Goal: Task Accomplishment & Management: Complete application form

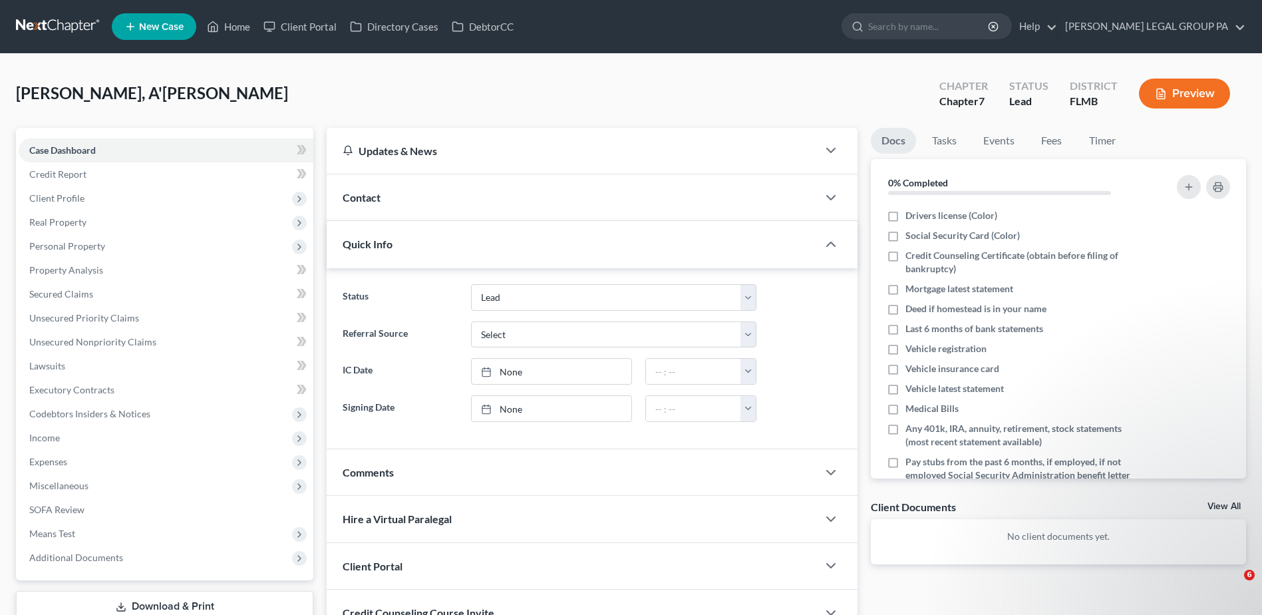
select select "10"
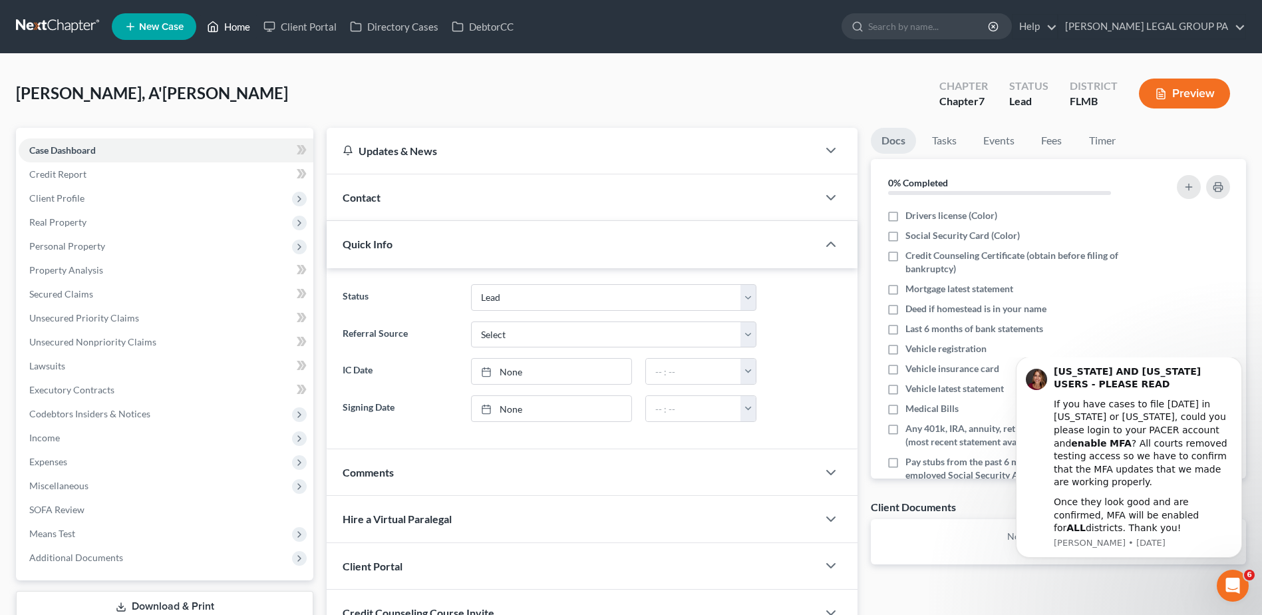
click at [231, 23] on link "Home" at bounding box center [228, 27] width 57 height 24
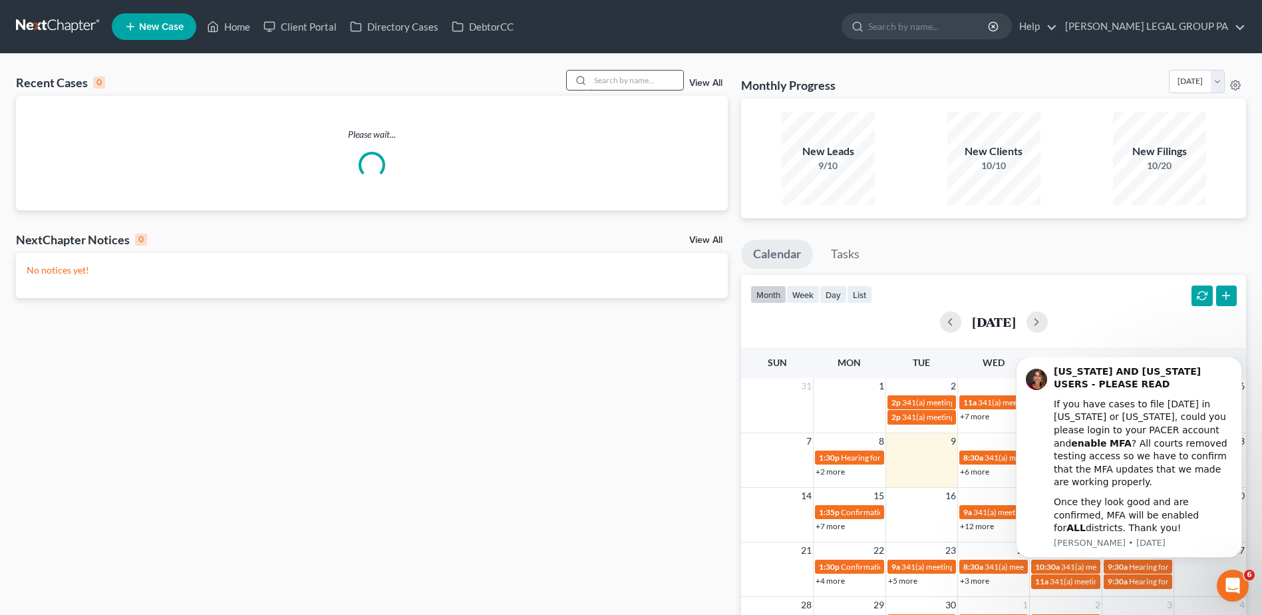
click at [615, 73] on input "search" at bounding box center [636, 80] width 93 height 19
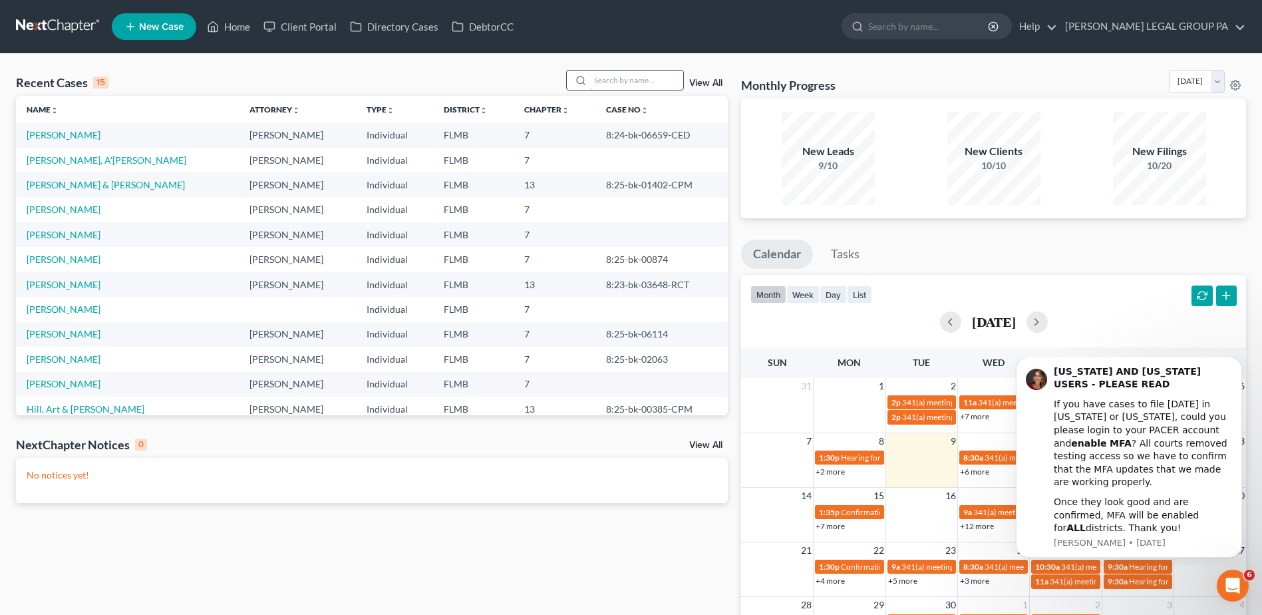
paste input "[PERSON_NAME]"
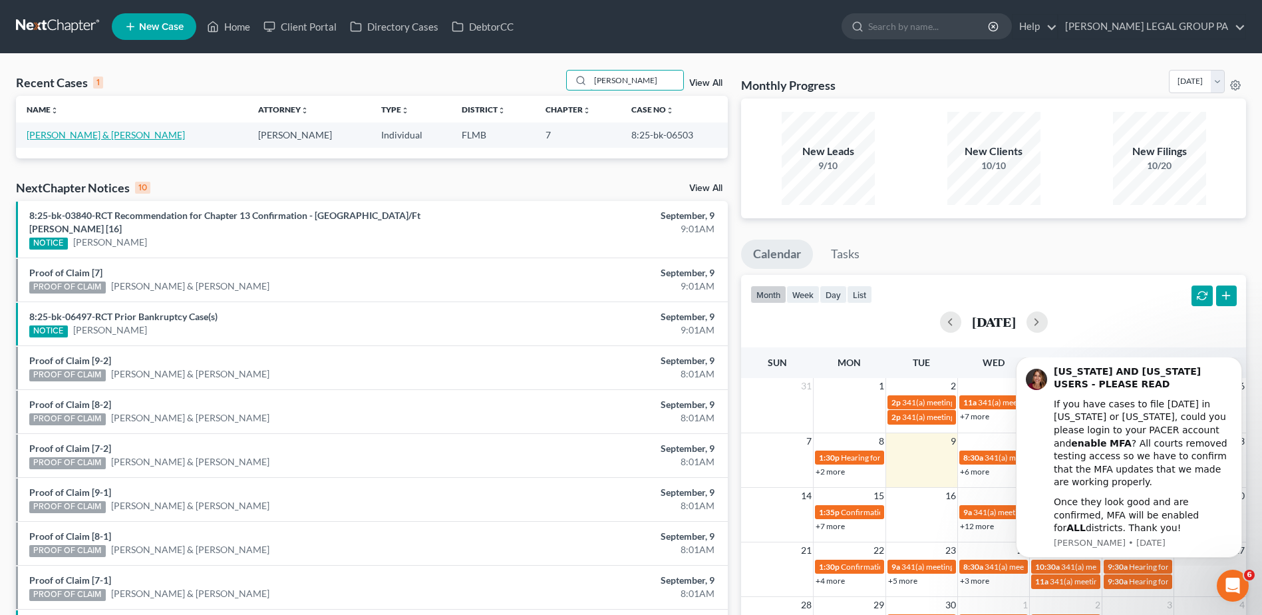
type input "[PERSON_NAME]"
click at [78, 135] on link "[PERSON_NAME] & [PERSON_NAME]" at bounding box center [106, 134] width 158 height 11
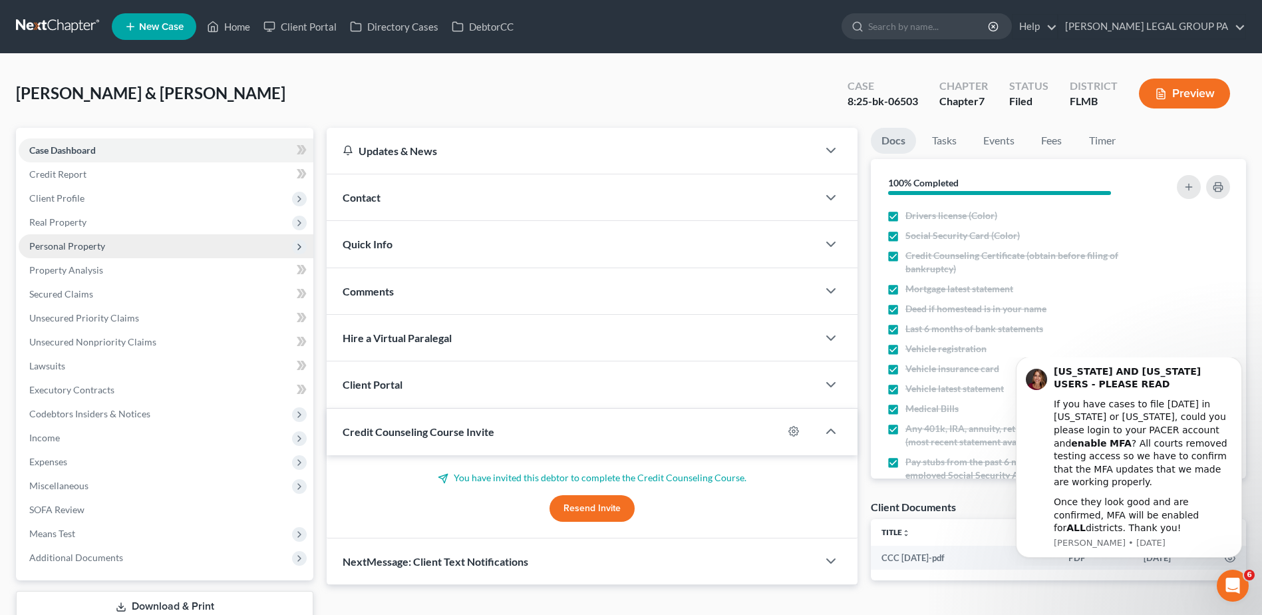
click at [65, 243] on span "Personal Property" at bounding box center [67, 245] width 76 height 11
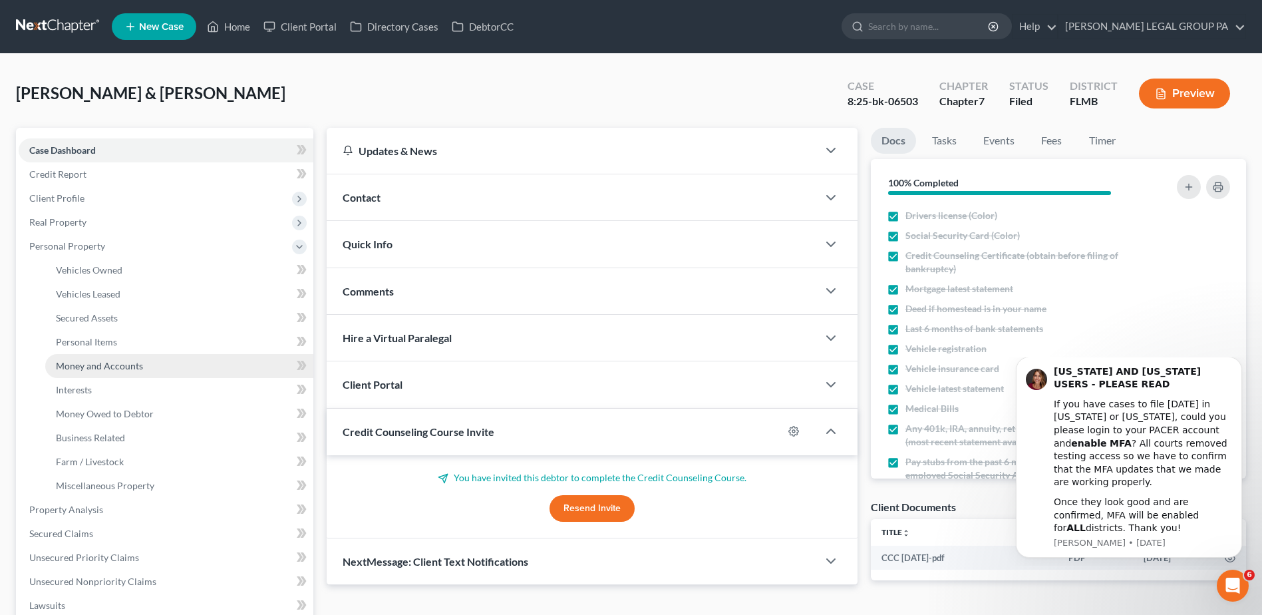
click at [86, 365] on span "Money and Accounts" at bounding box center [99, 365] width 87 height 11
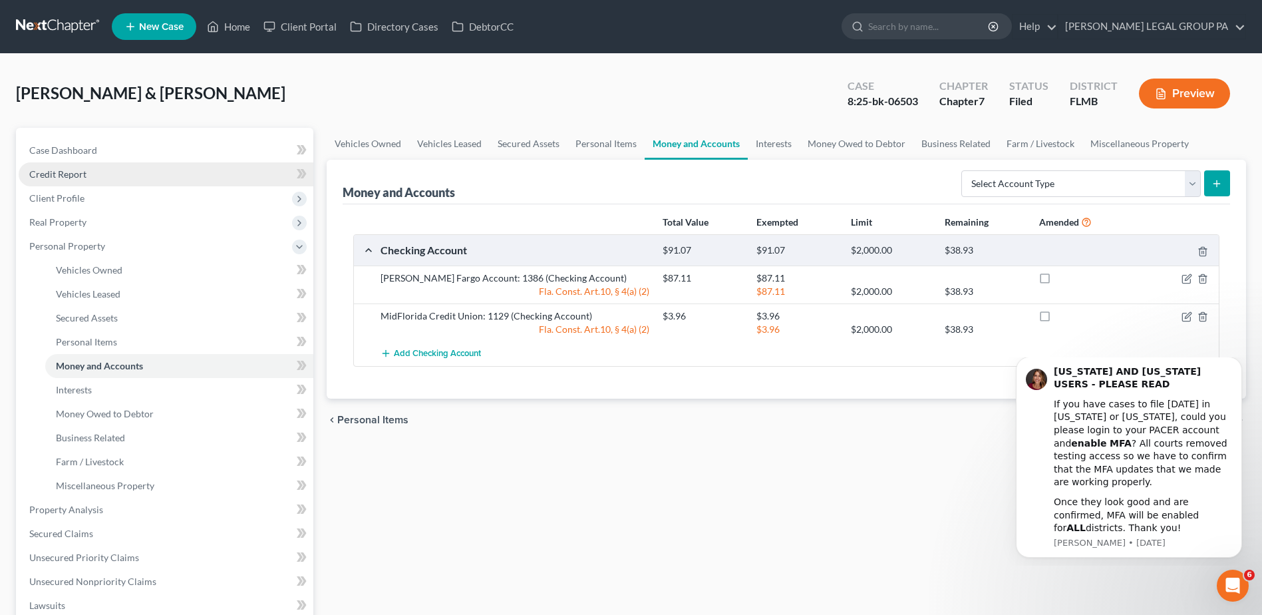
click at [71, 174] on span "Credit Report" at bounding box center [57, 173] width 57 height 11
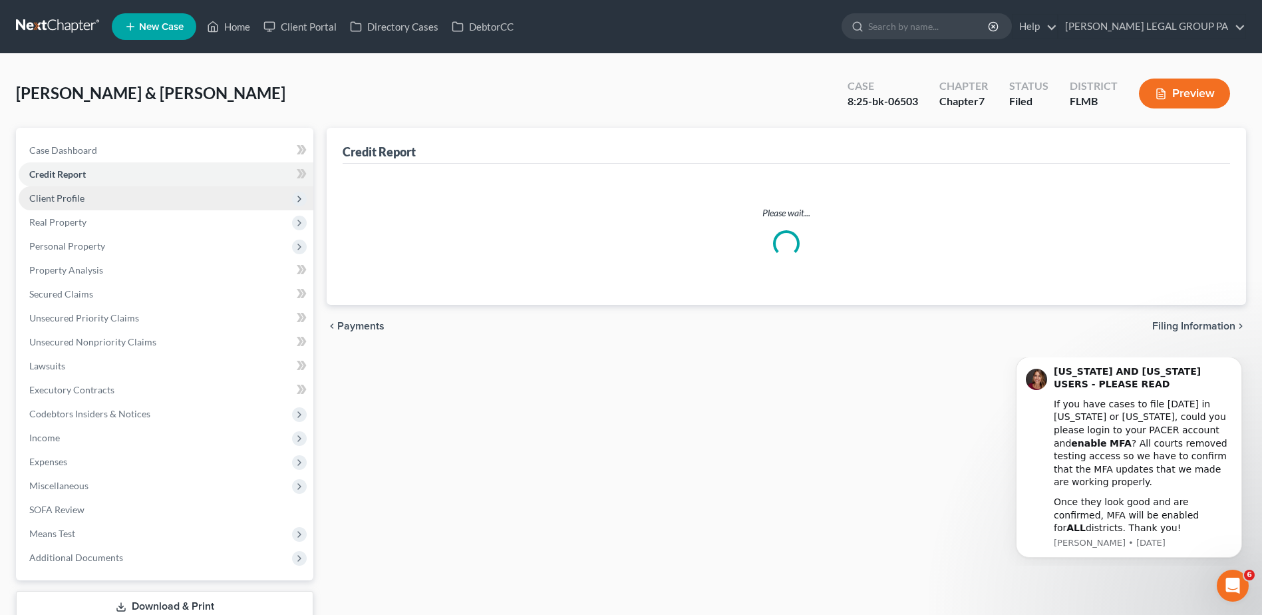
click at [63, 199] on span "Client Profile" at bounding box center [56, 197] width 55 height 11
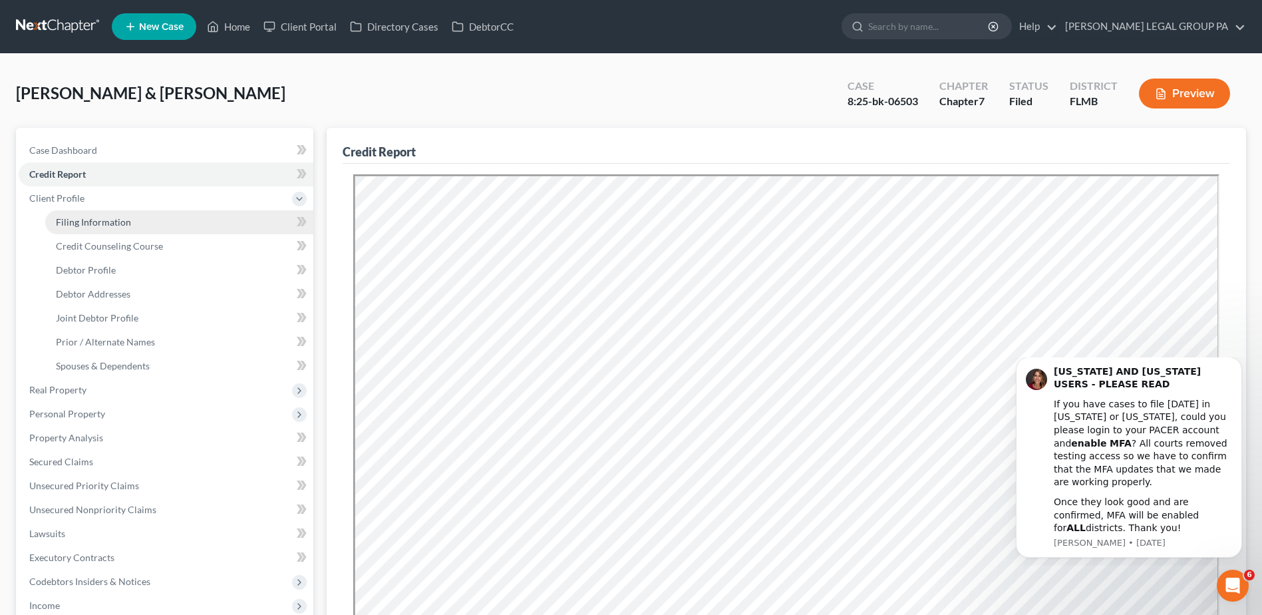
click at [88, 220] on span "Filing Information" at bounding box center [93, 221] width 75 height 11
select select "2"
select select "1"
select select "0"
select select "15"
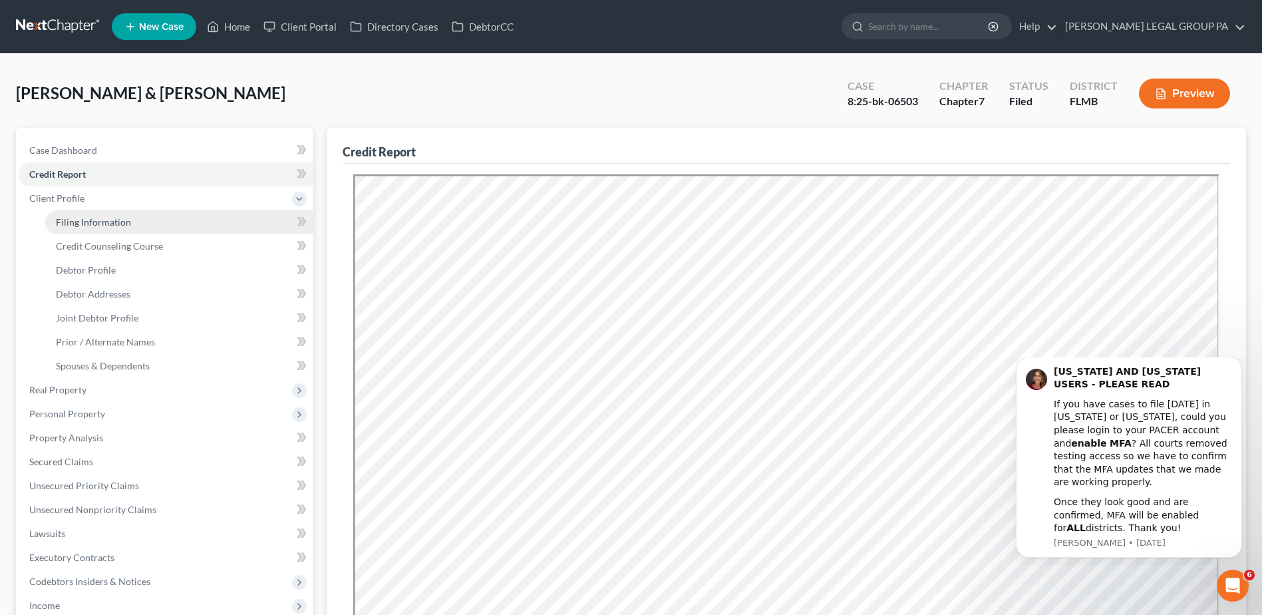
select select "0"
select select "9"
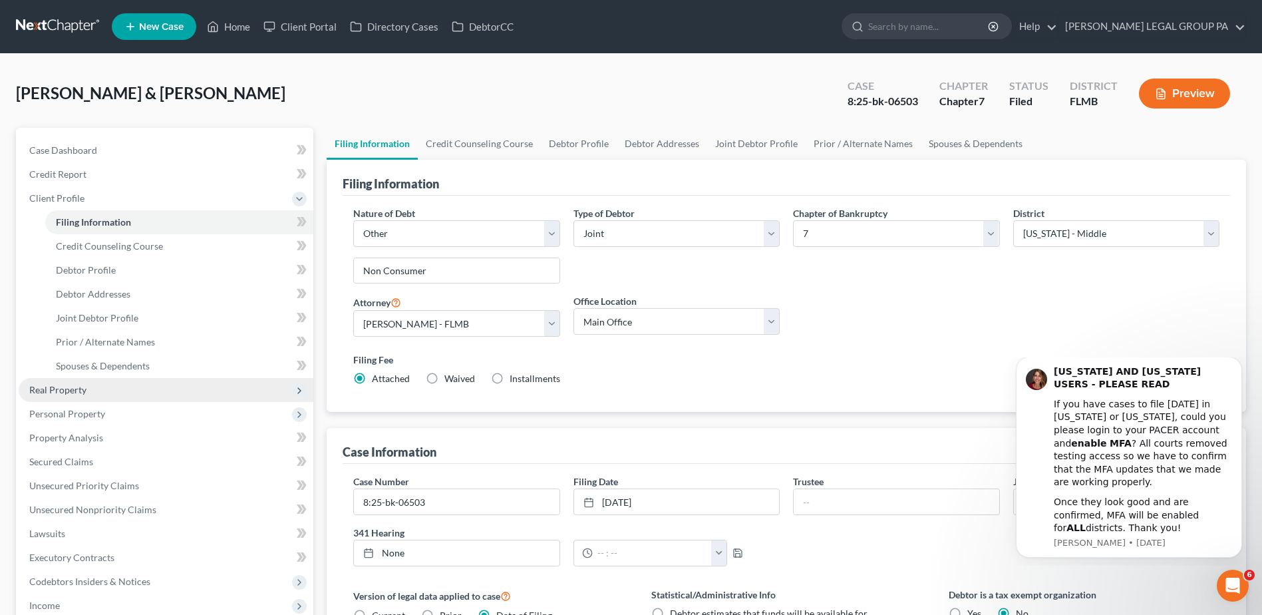
click at [78, 386] on span "Real Property" at bounding box center [57, 389] width 57 height 11
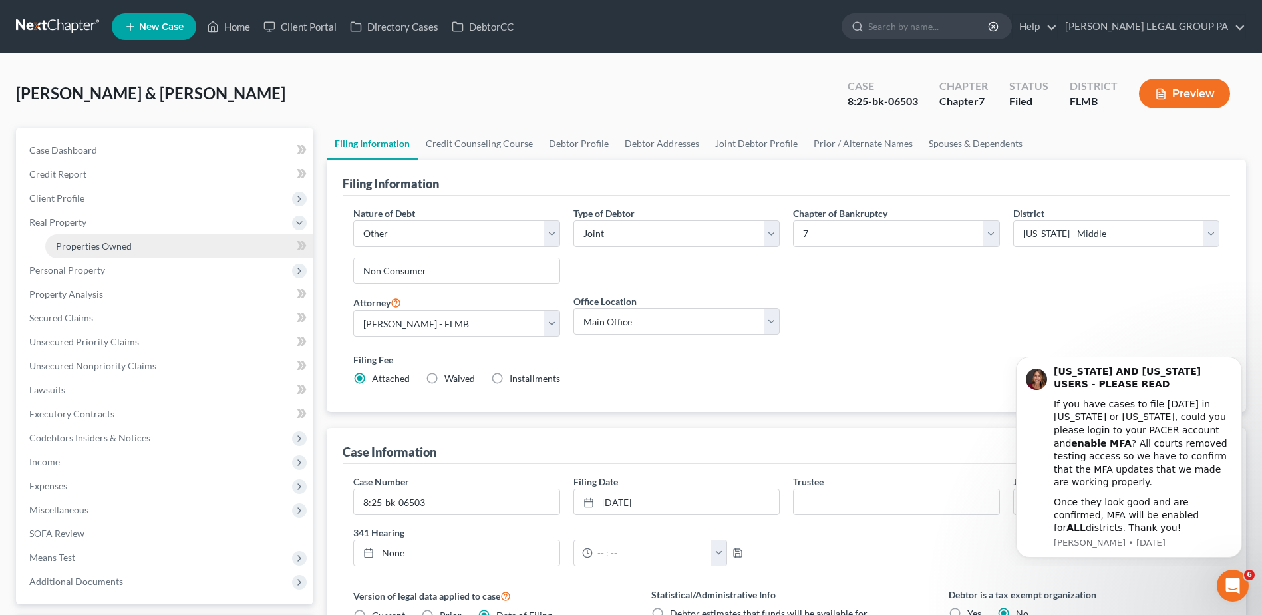
click at [86, 240] on span "Properties Owned" at bounding box center [94, 245] width 76 height 11
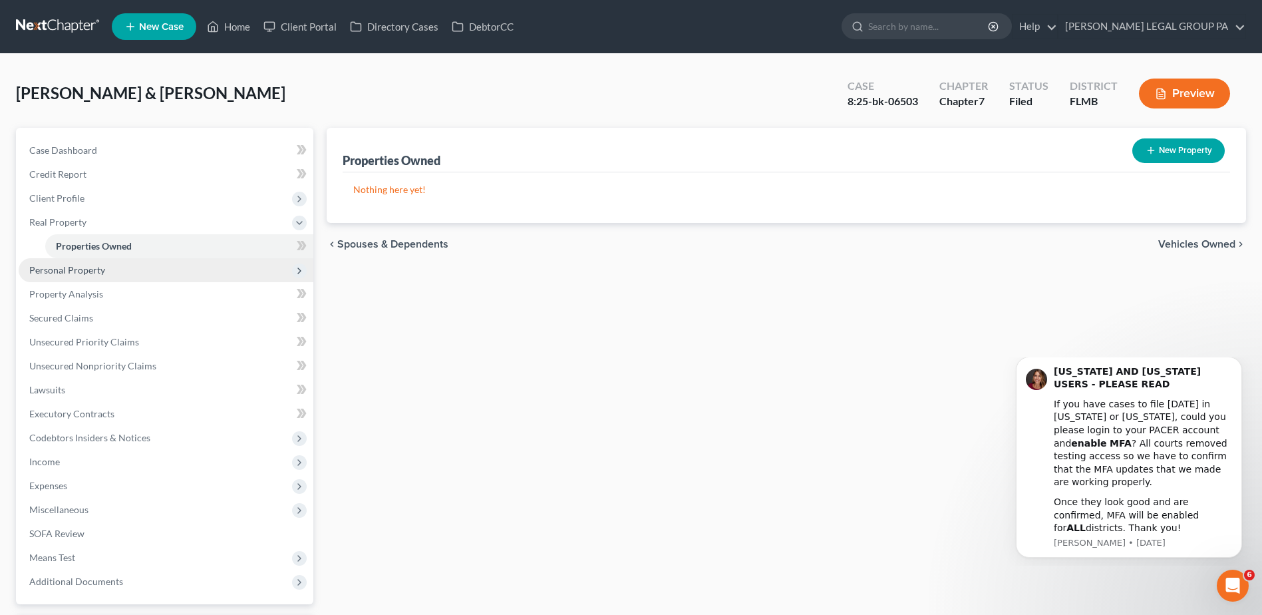
click at [66, 271] on span "Personal Property" at bounding box center [67, 269] width 76 height 11
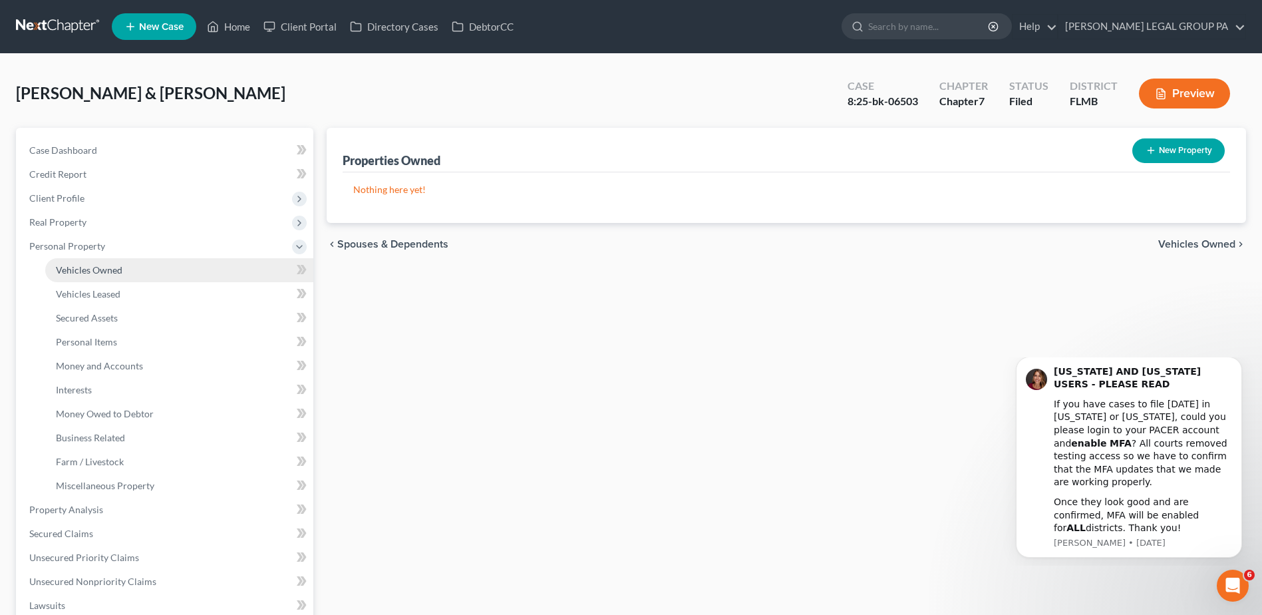
click at [76, 270] on span "Vehicles Owned" at bounding box center [89, 269] width 67 height 11
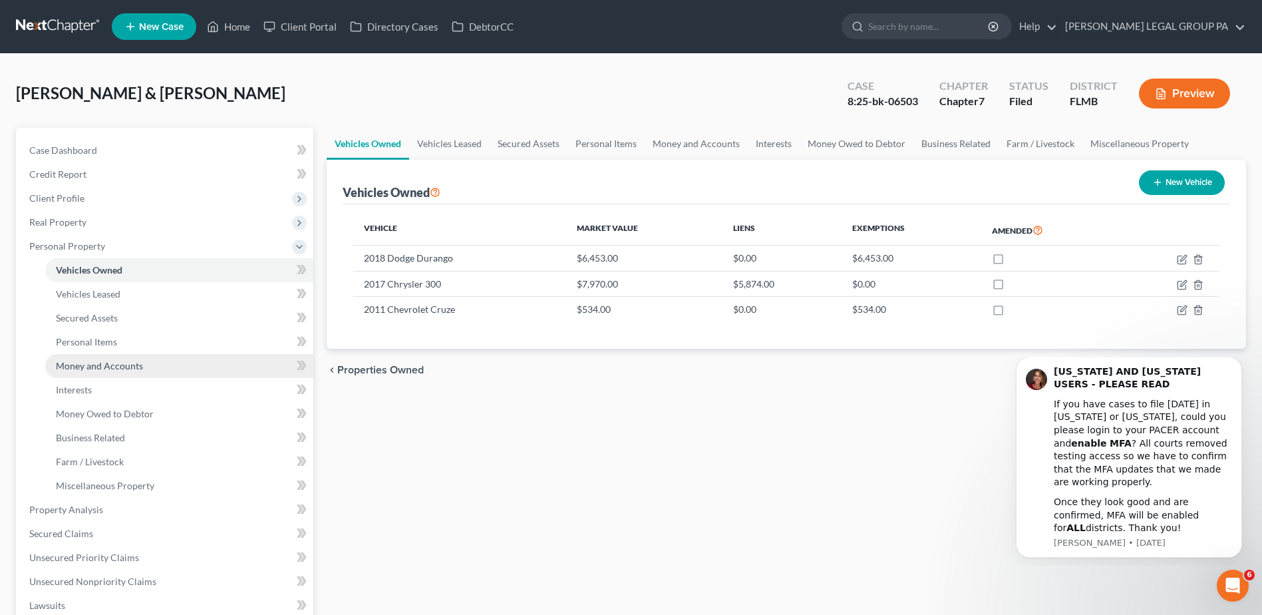
click at [82, 368] on span "Money and Accounts" at bounding box center [99, 365] width 87 height 11
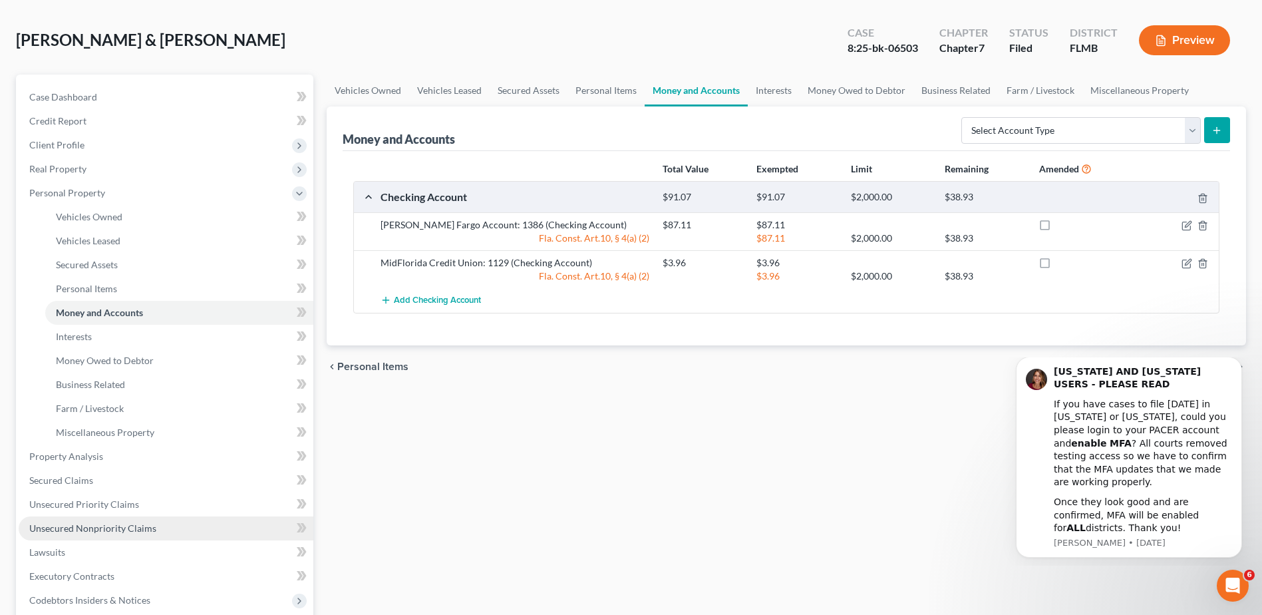
scroll to position [266, 0]
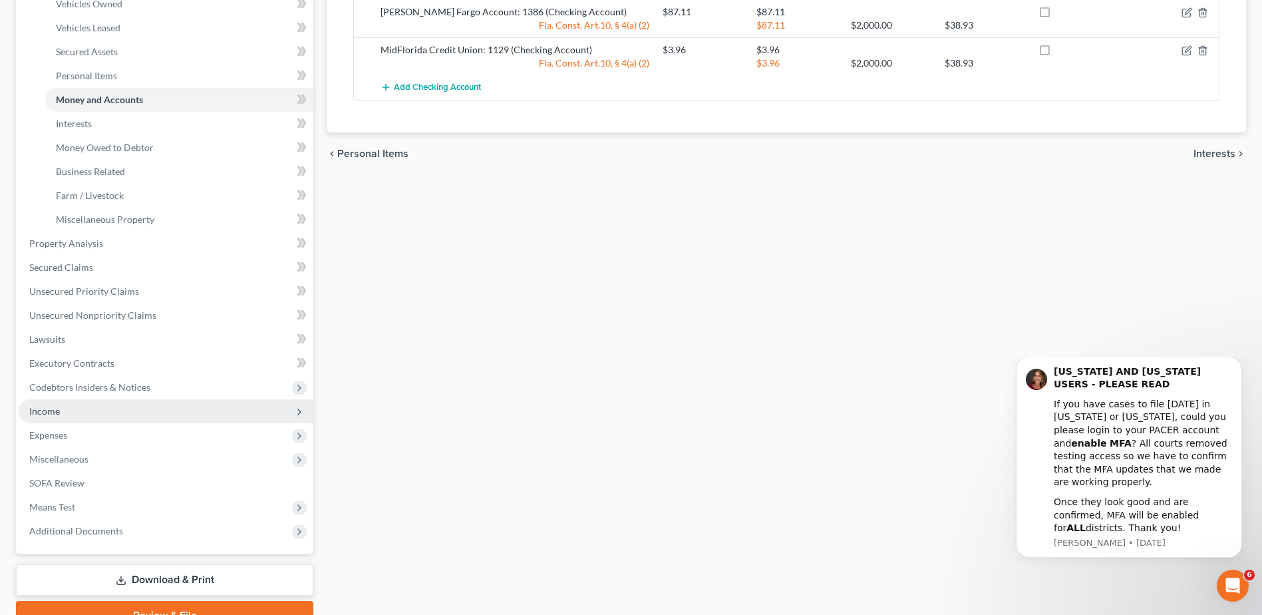
click at [50, 402] on span "Income" at bounding box center [166, 411] width 295 height 24
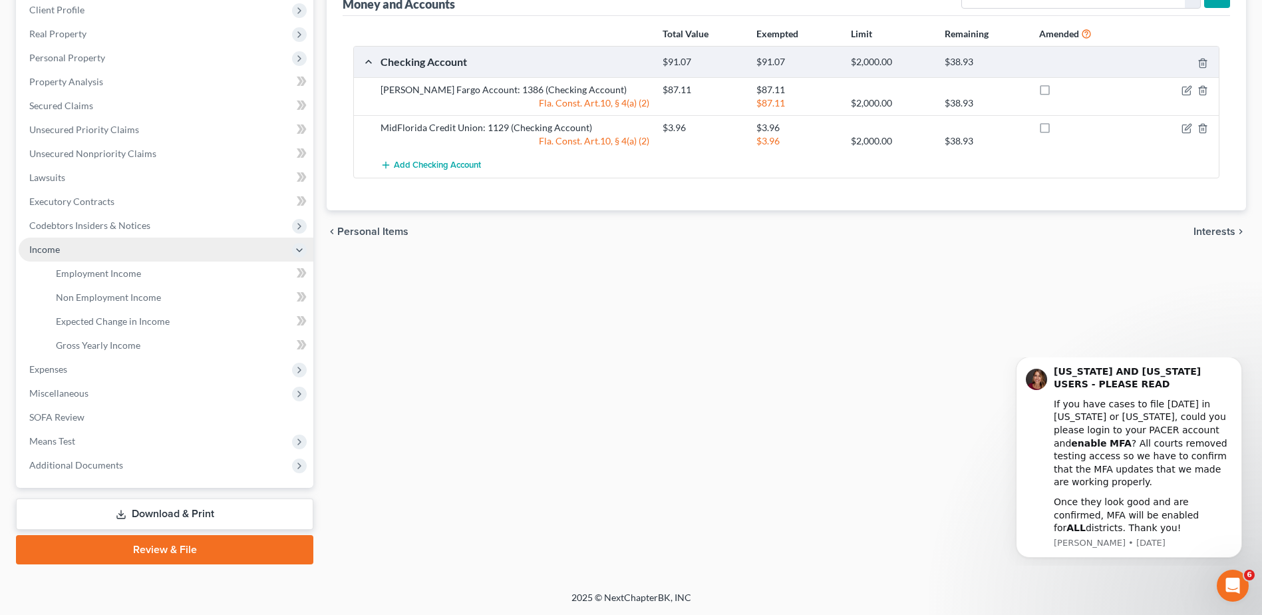
scroll to position [188, 0]
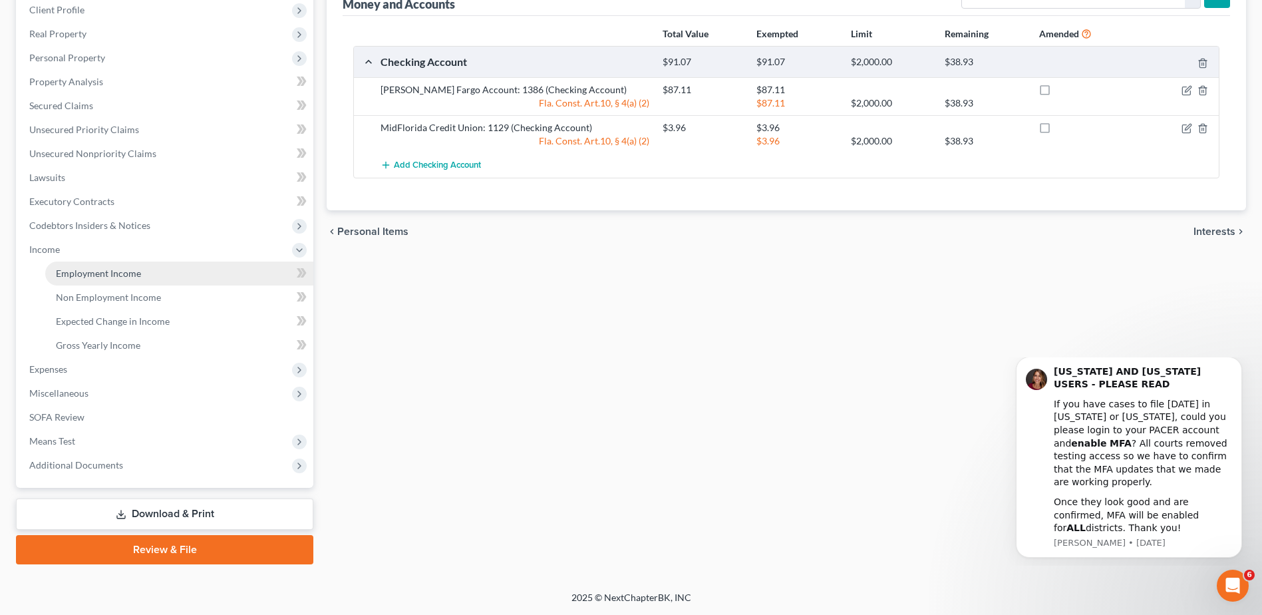
click at [101, 269] on span "Employment Income" at bounding box center [98, 272] width 85 height 11
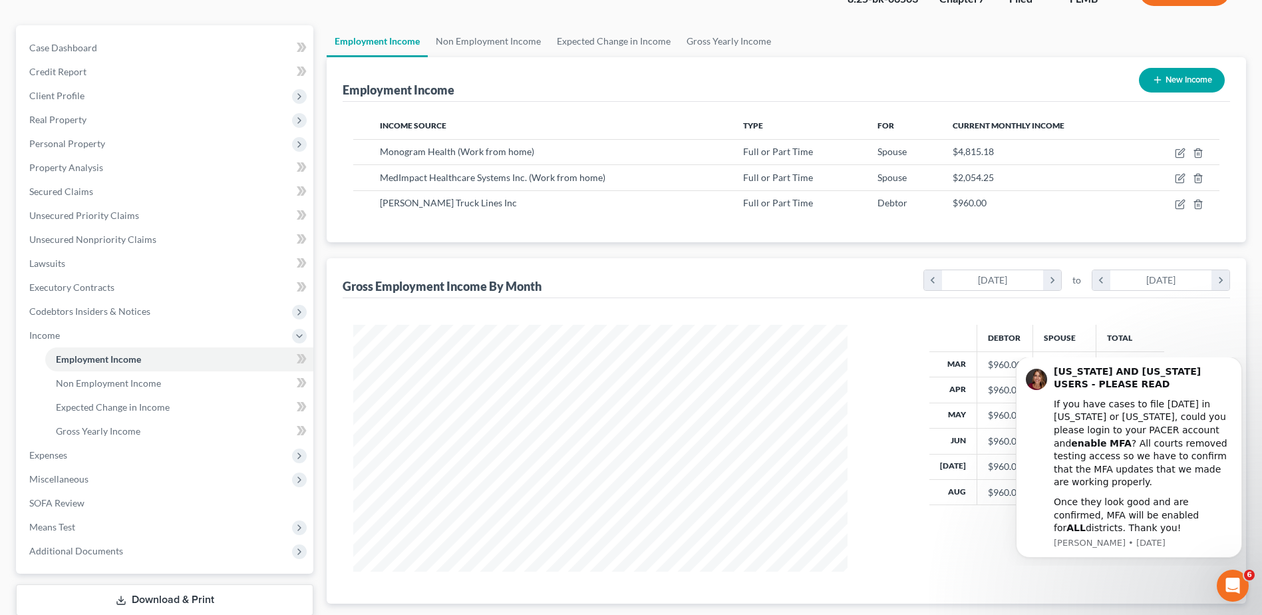
scroll to position [133, 0]
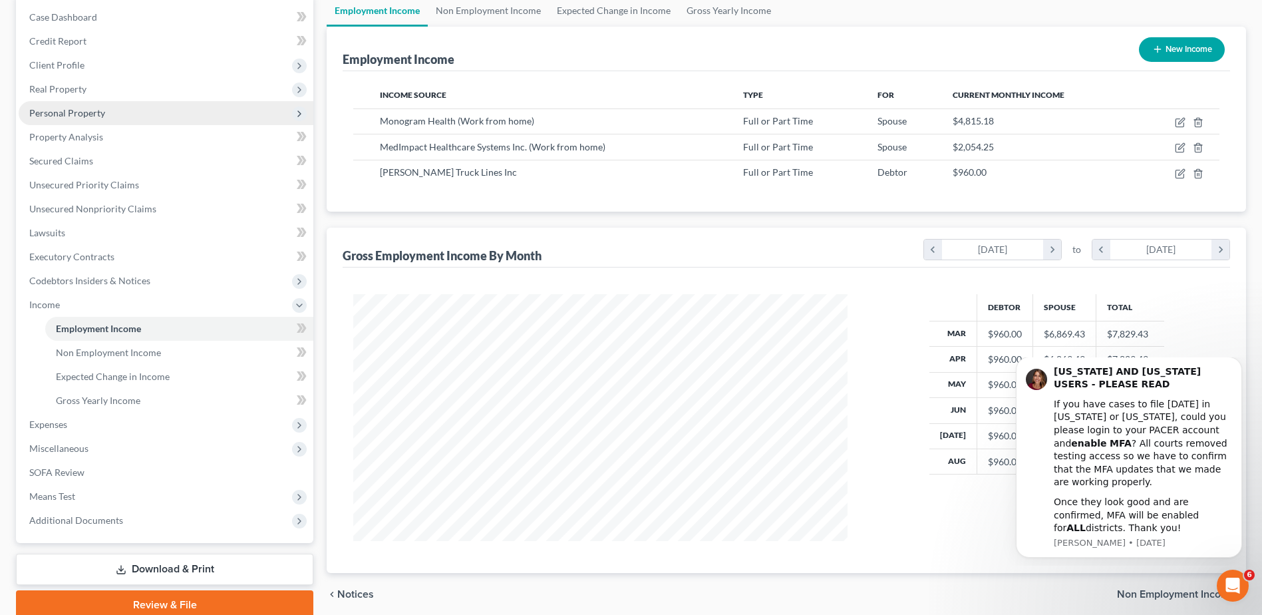
click at [81, 116] on span "Personal Property" at bounding box center [67, 112] width 76 height 11
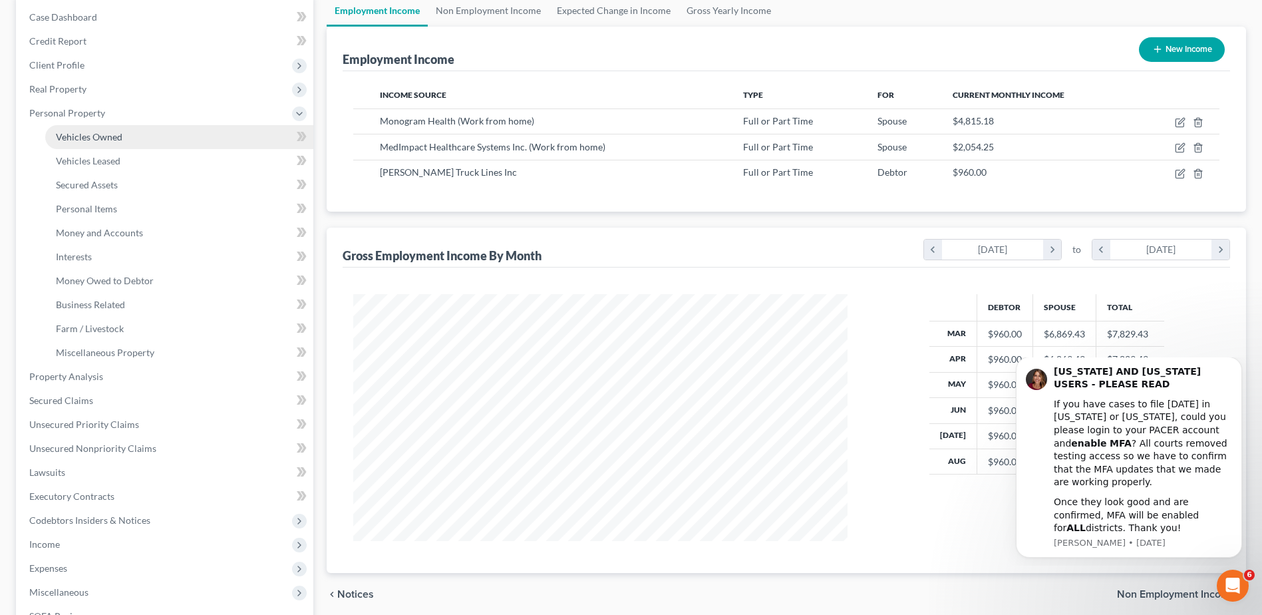
click at [76, 139] on span "Vehicles Owned" at bounding box center [89, 136] width 67 height 11
